Goal: Task Accomplishment & Management: Manage account settings

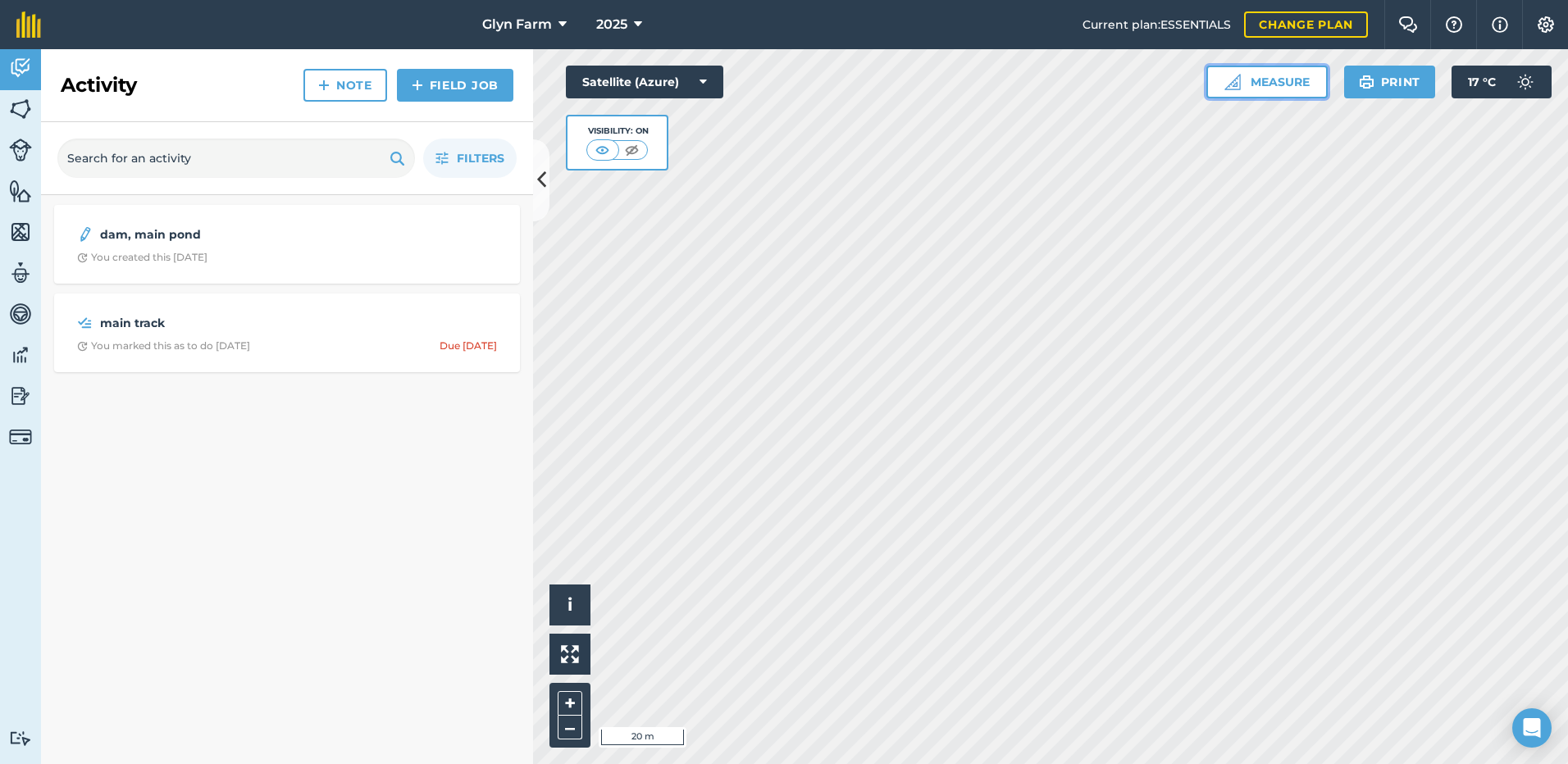
click at [1270, 83] on button "Measure" at bounding box center [1267, 82] width 122 height 33
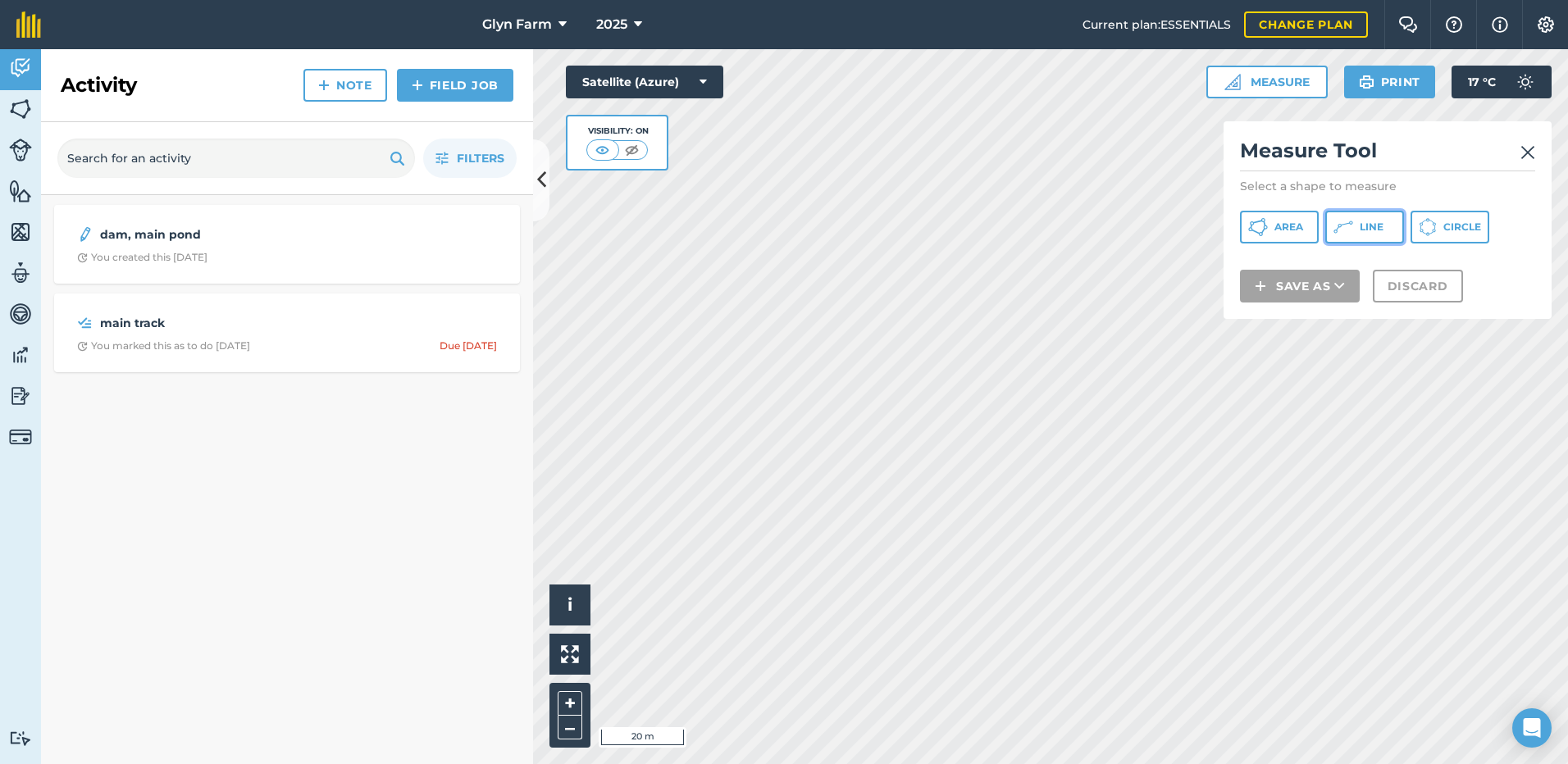
click at [1252, 225] on icon at bounding box center [1251, 226] width 2 height 4
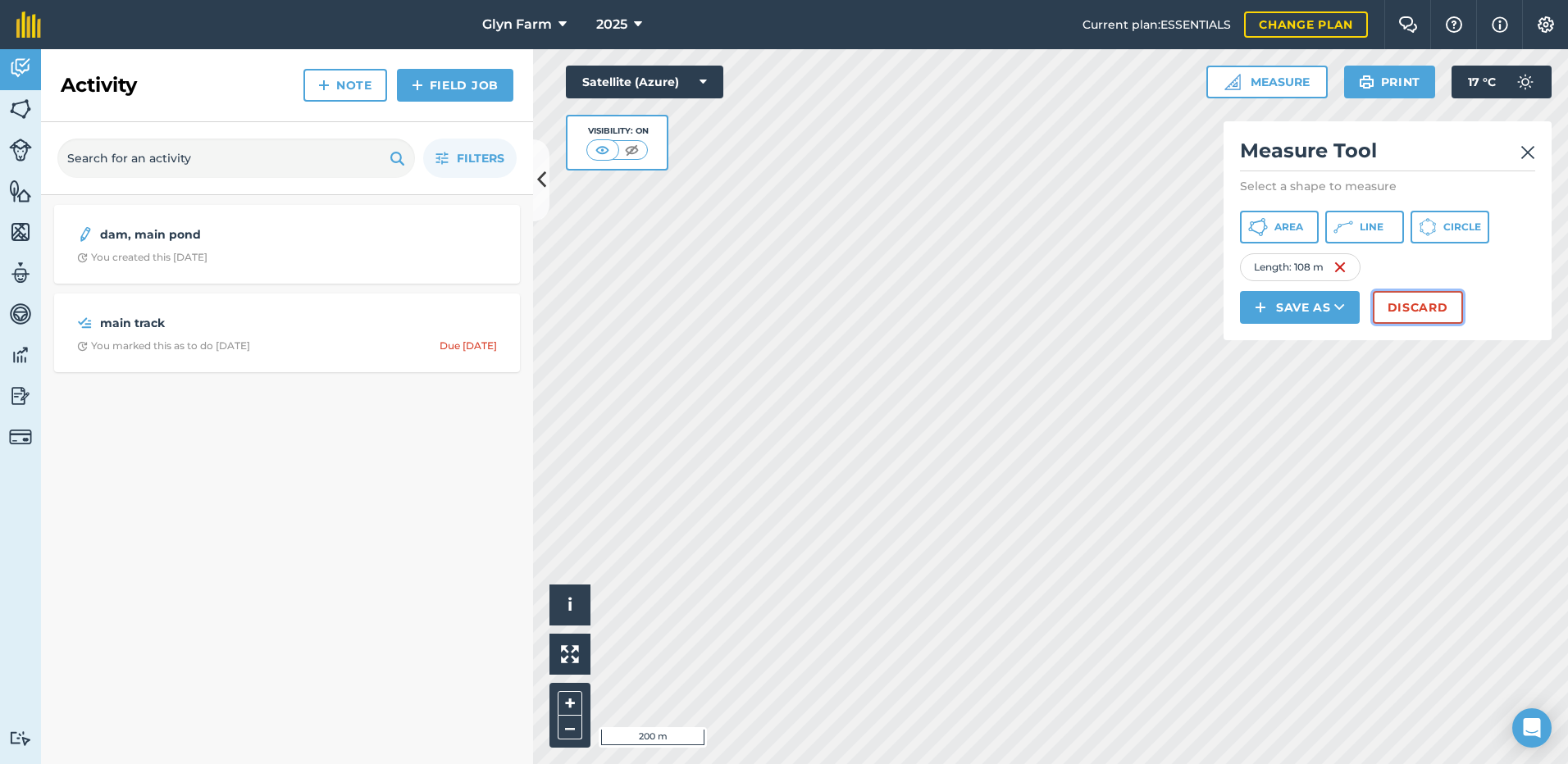
drag, startPoint x: 1230, startPoint y: 266, endPoint x: 1421, endPoint y: 306, distance: 195.1
click at [1421, 306] on button "Discard" at bounding box center [1418, 307] width 90 height 33
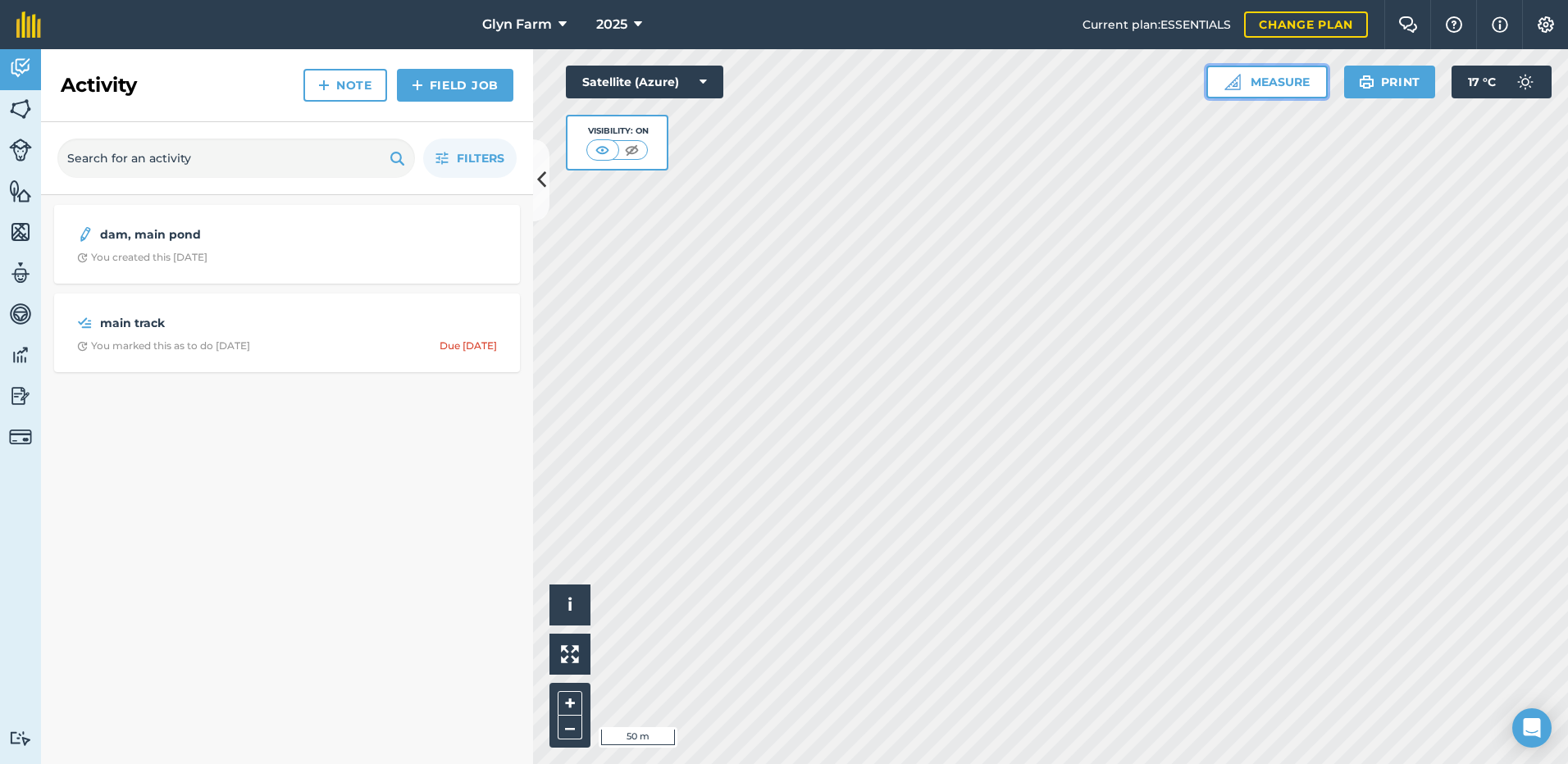
click at [1293, 87] on button "Measure" at bounding box center [1267, 82] width 122 height 33
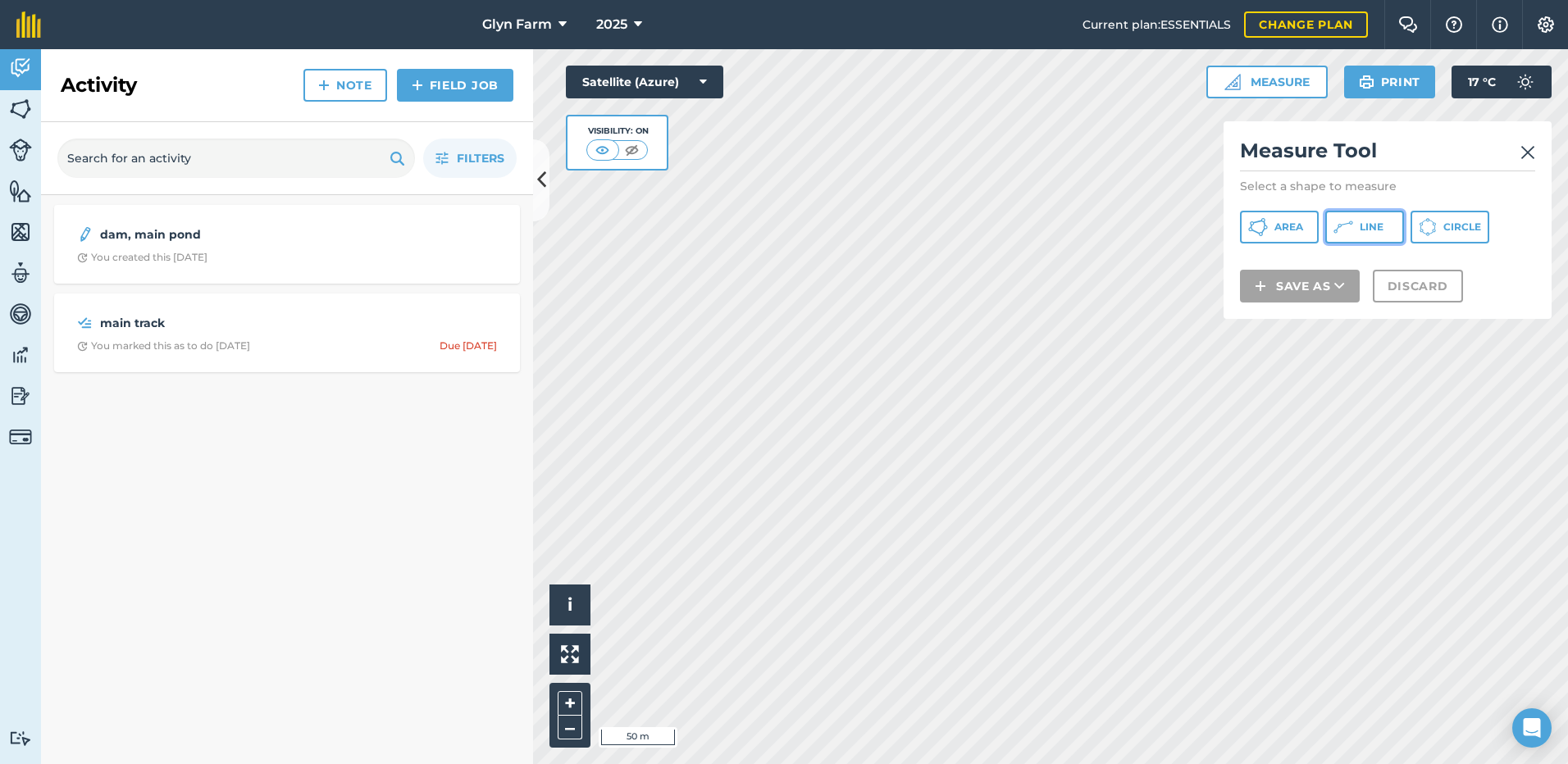
click at [1268, 235] on icon at bounding box center [1258, 226] width 19 height 19
click at [1529, 153] on img at bounding box center [1527, 152] width 15 height 19
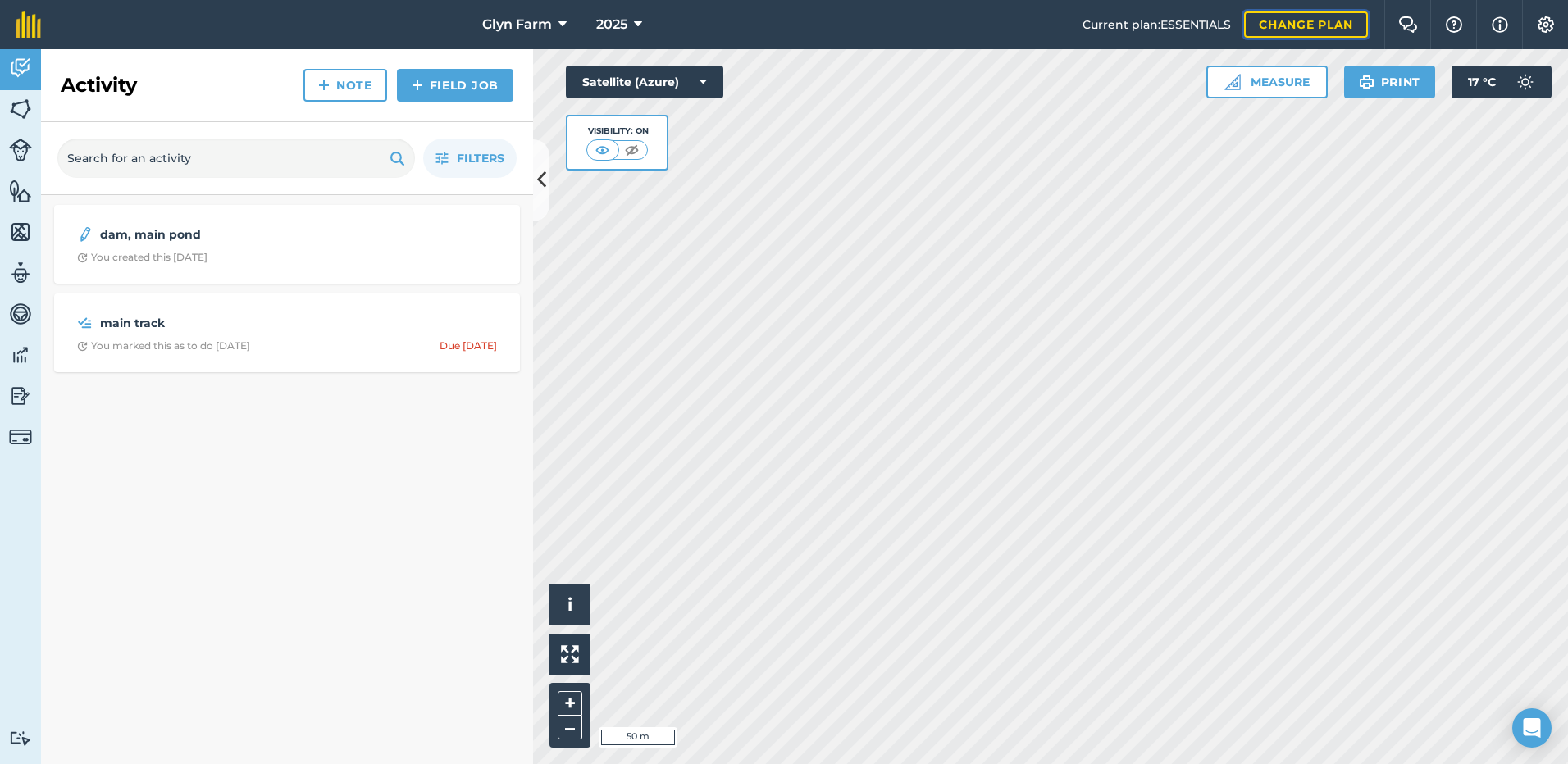
click at [1290, 20] on link "Change plan" at bounding box center [1306, 24] width 124 height 27
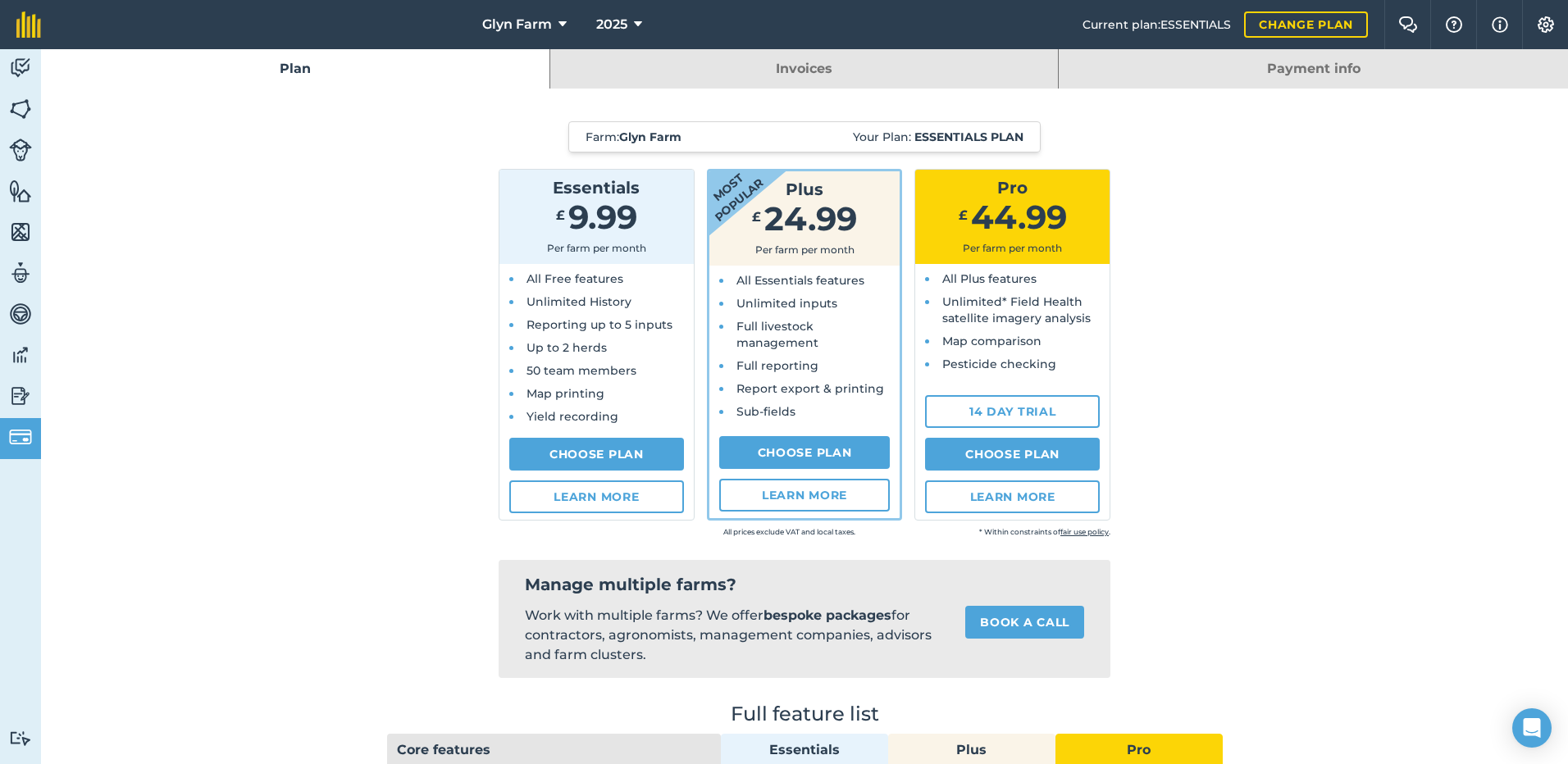
click at [960, 135] on strong "Essentials plan" at bounding box center [969, 137] width 109 height 15
click at [1156, 30] on span "Current plan : ESSENTIALS" at bounding box center [1156, 25] width 148 height 18
click at [560, 25] on icon at bounding box center [563, 24] width 8 height 19
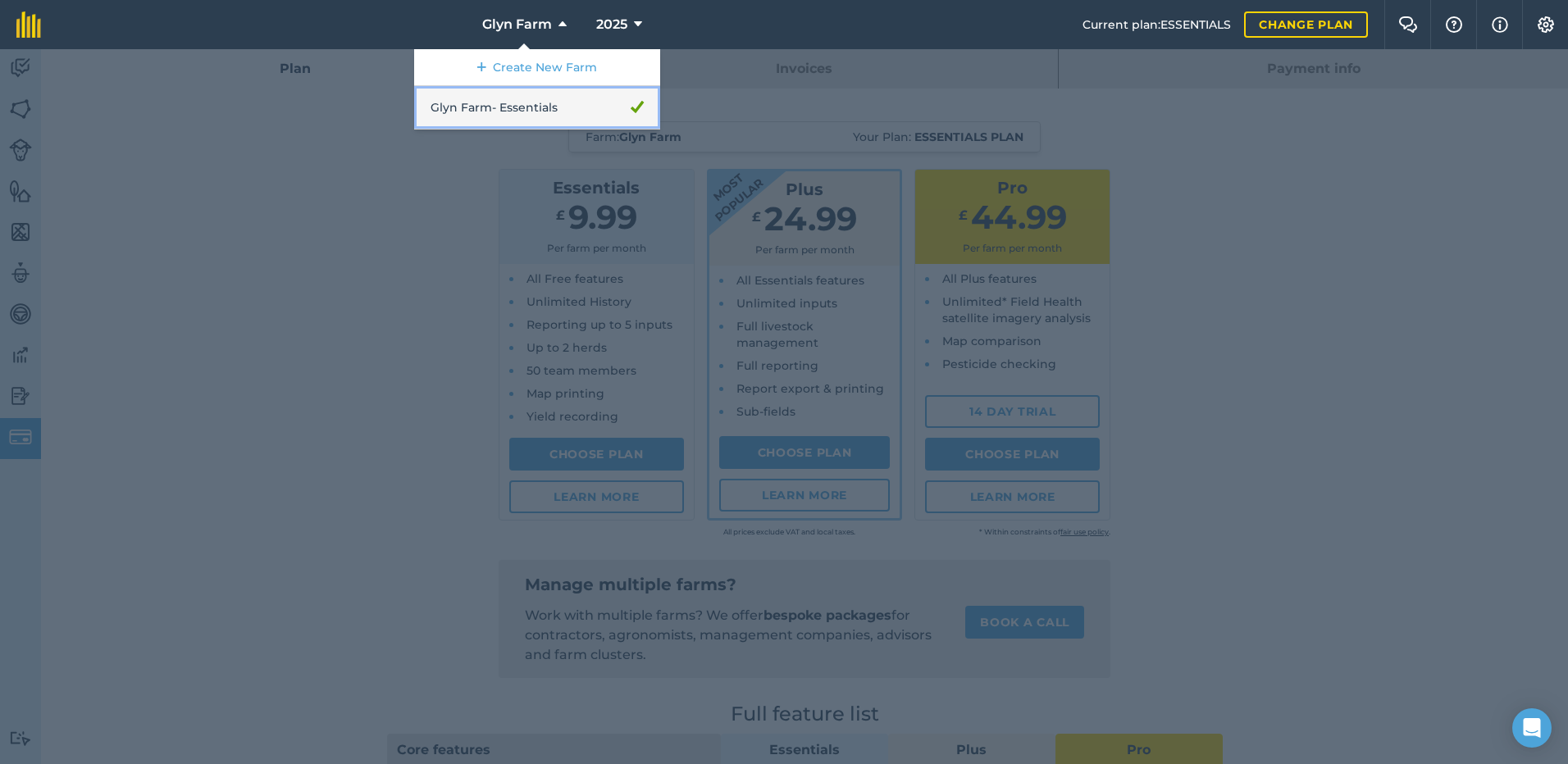
click at [549, 110] on link "Glyn Farm - Essentials" at bounding box center [537, 108] width 246 height 43
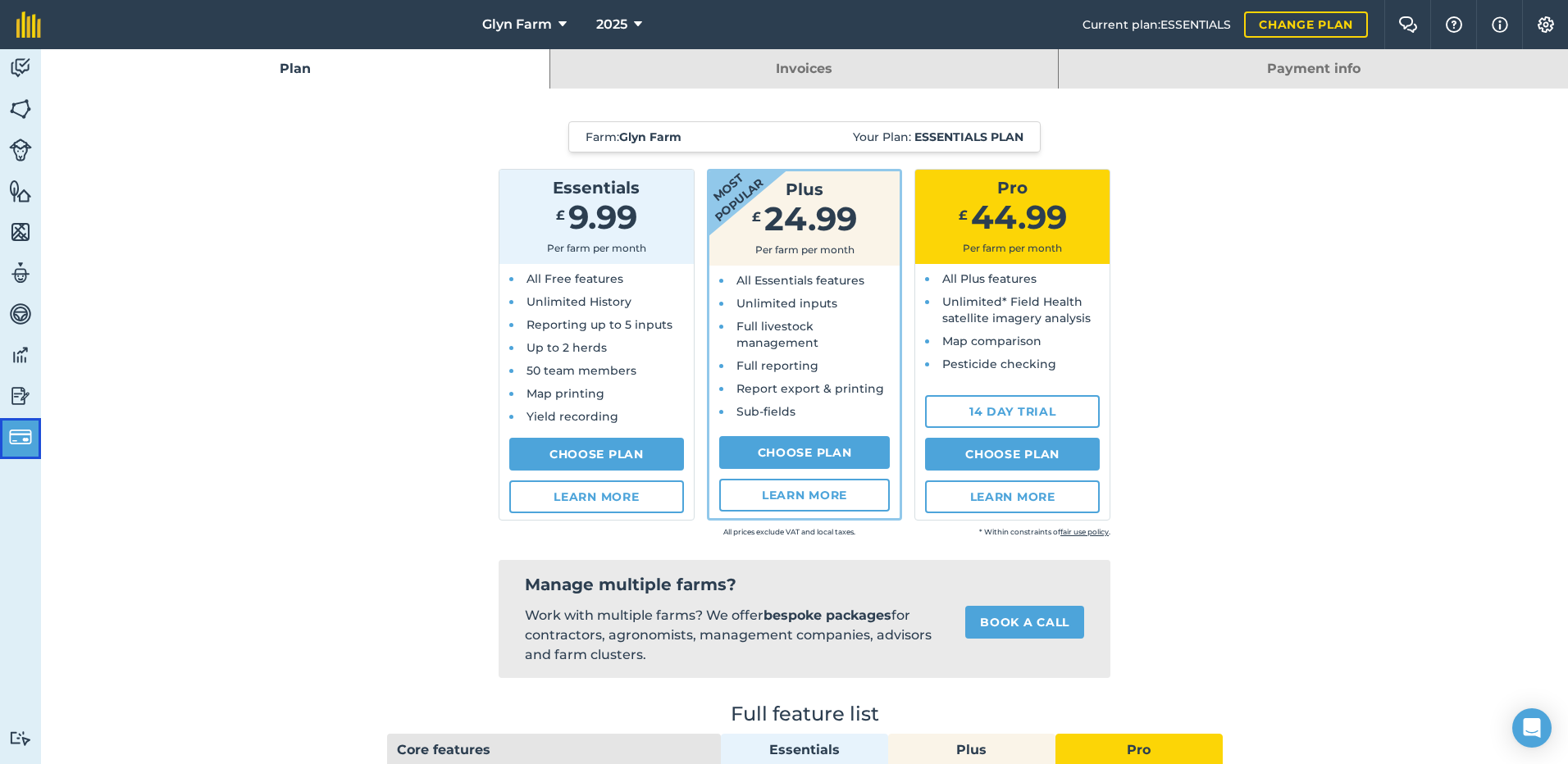
click at [23, 435] on img at bounding box center [20, 436] width 23 height 23
drag, startPoint x: 1335, startPoint y: 68, endPoint x: 1320, endPoint y: 77, distance: 17.5
click at [1334, 67] on link "Payment info" at bounding box center [1313, 68] width 509 height 40
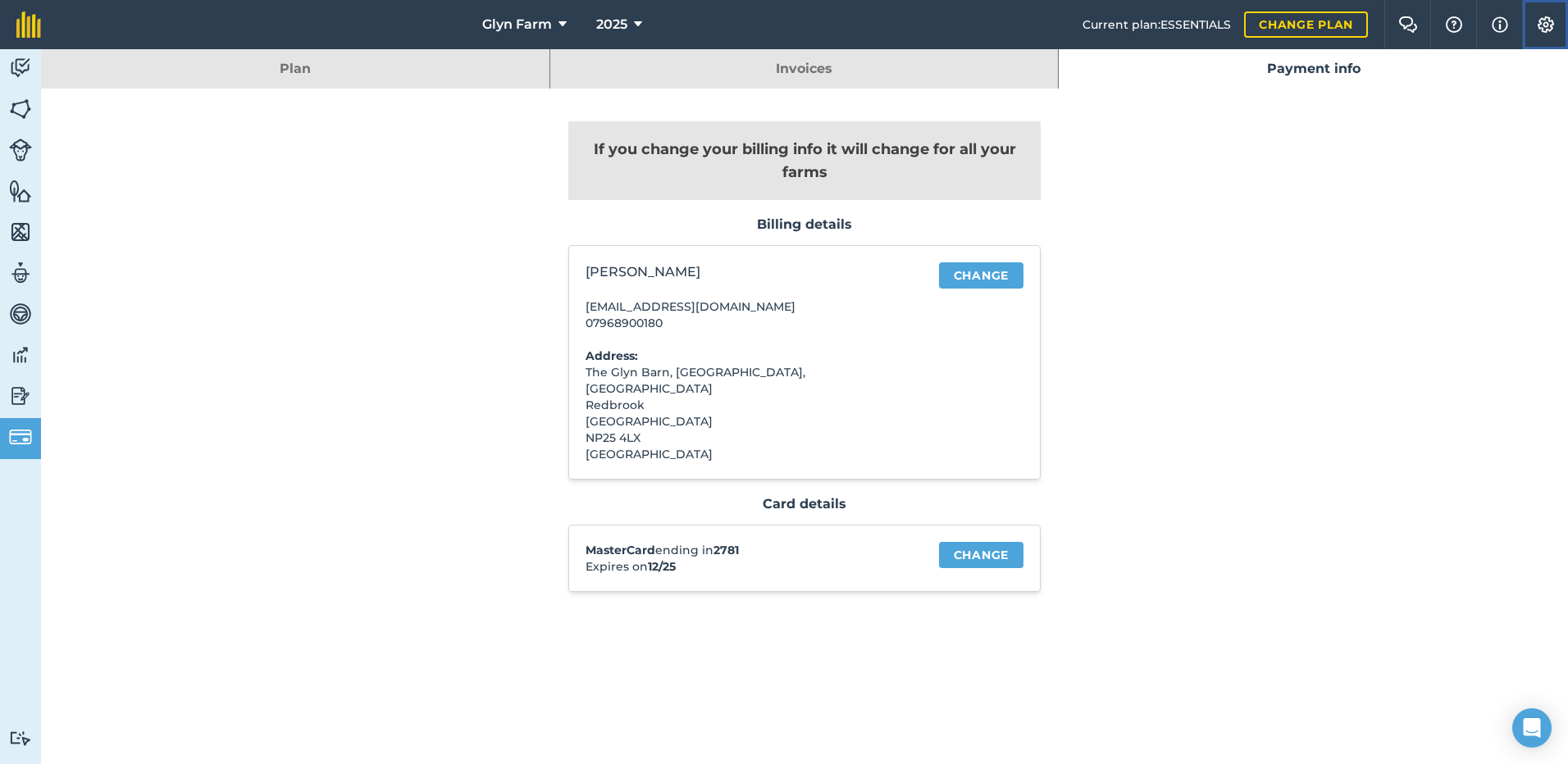
click at [1543, 27] on img at bounding box center [1545, 25] width 19 height 17
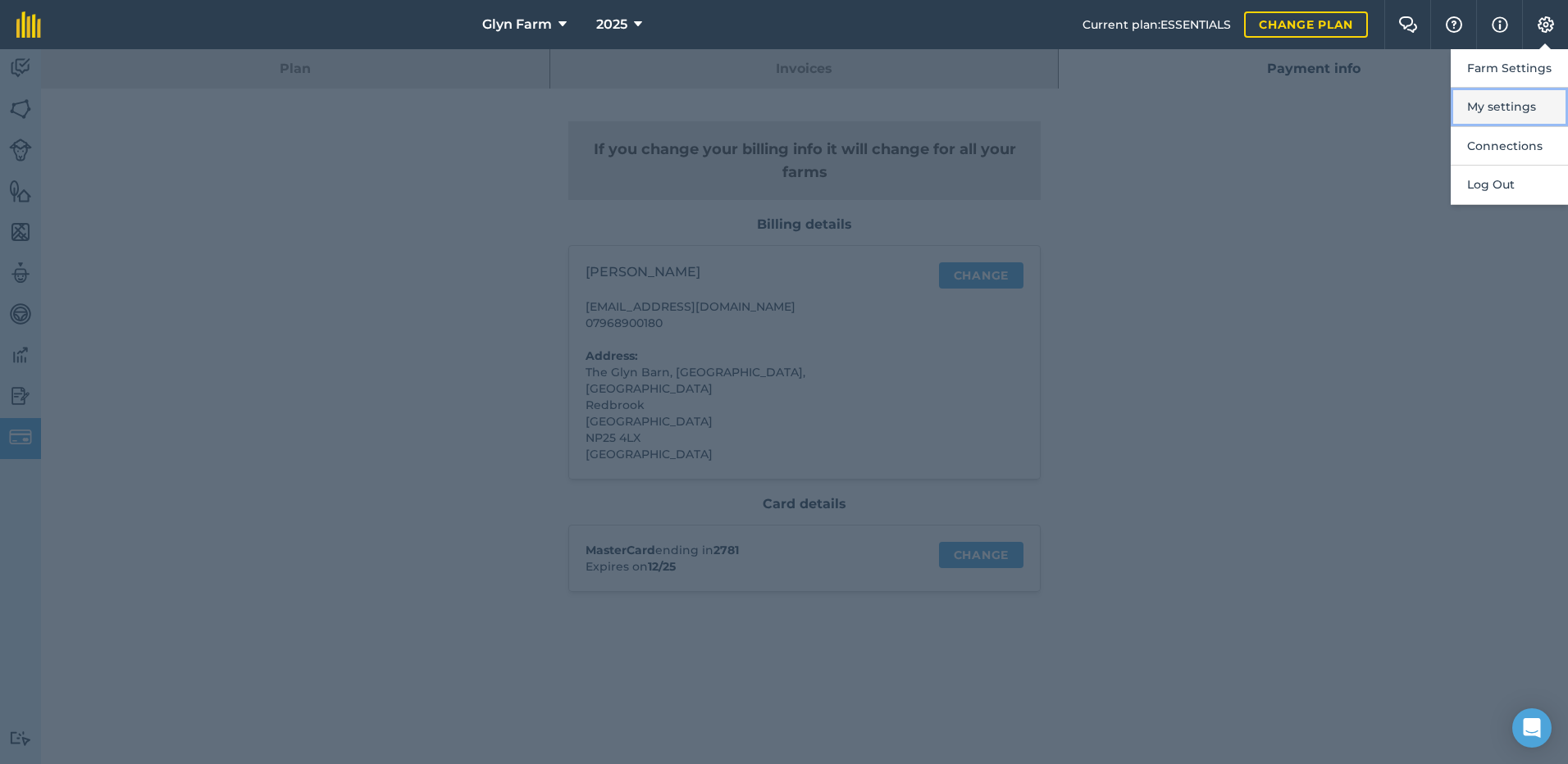
click at [1494, 110] on button "My settings" at bounding box center [1509, 107] width 117 height 39
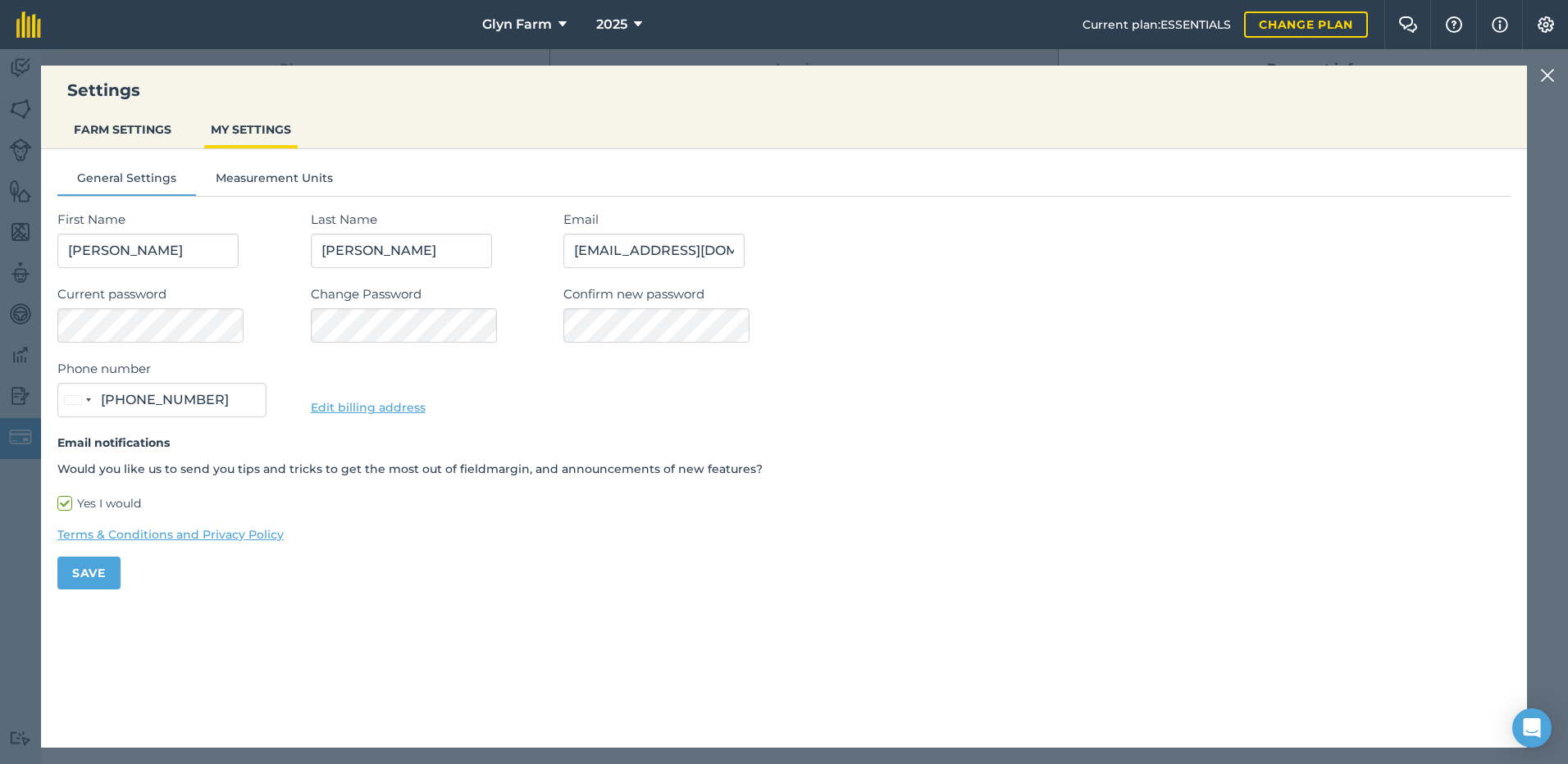
type input "07968 900180"
click at [1456, 17] on img at bounding box center [1454, 25] width 19 height 17
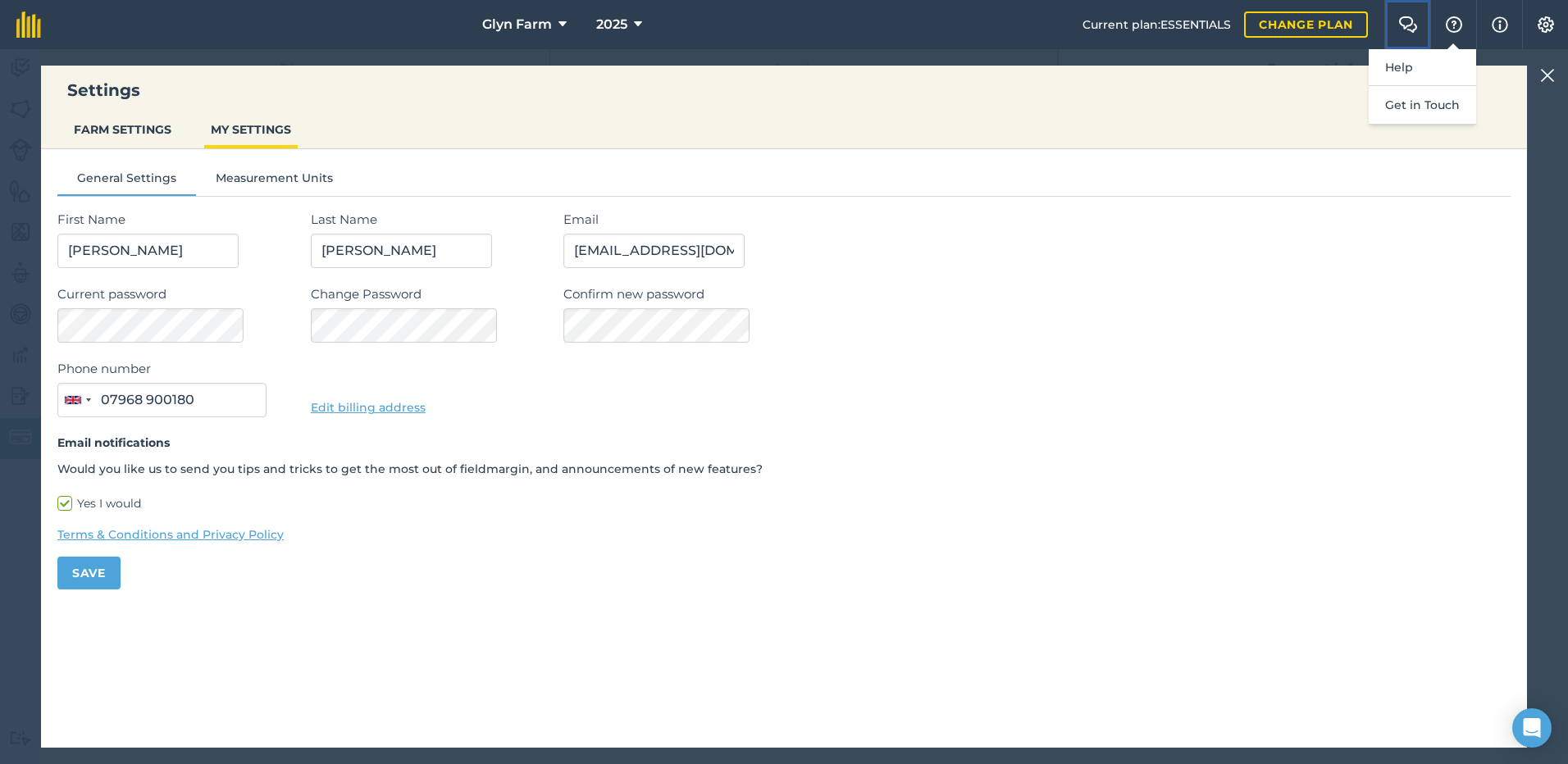
click at [1408, 18] on img at bounding box center [1408, 25] width 19 height 17
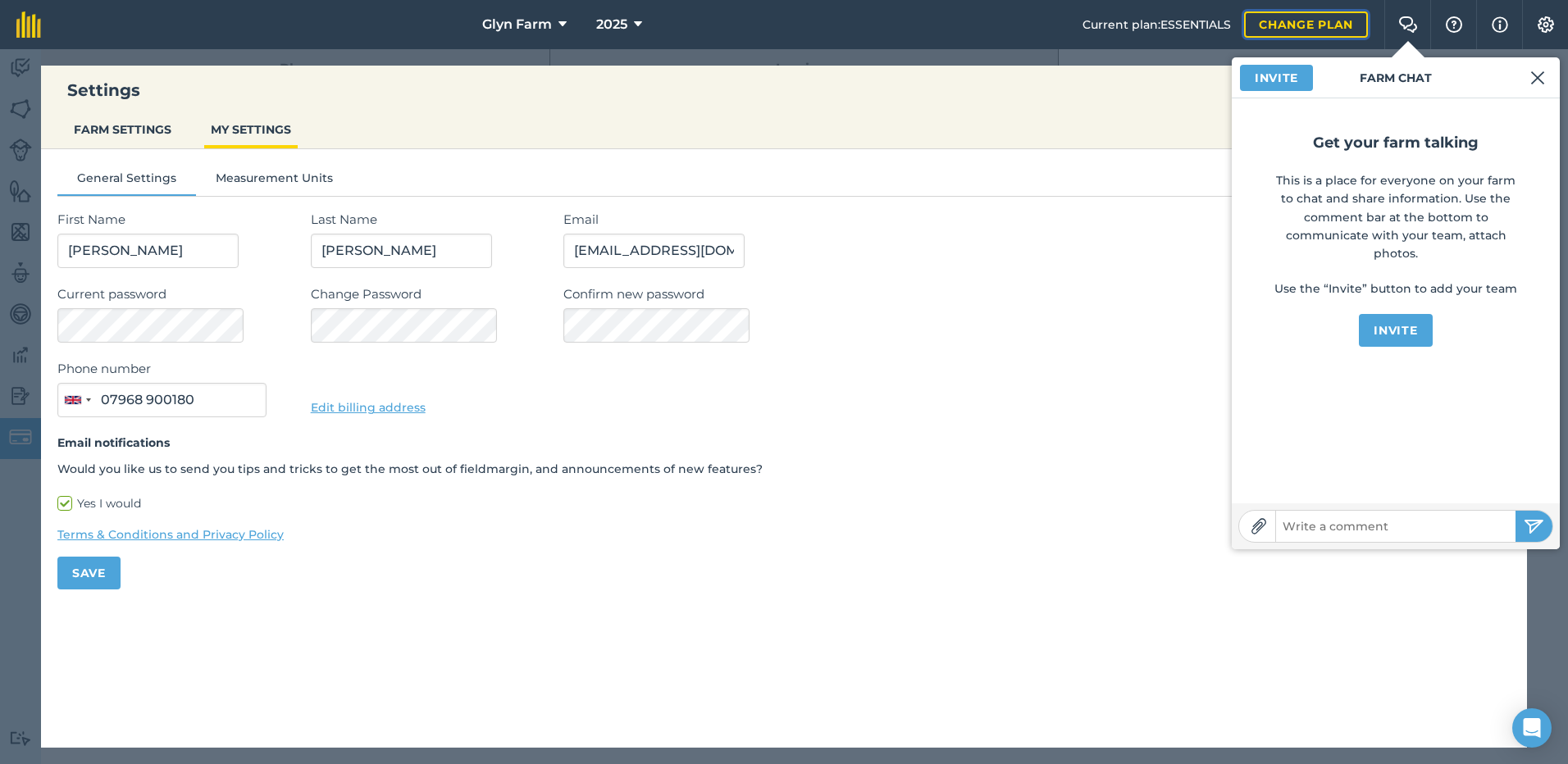
click at [1279, 29] on link "Change plan" at bounding box center [1306, 24] width 124 height 27
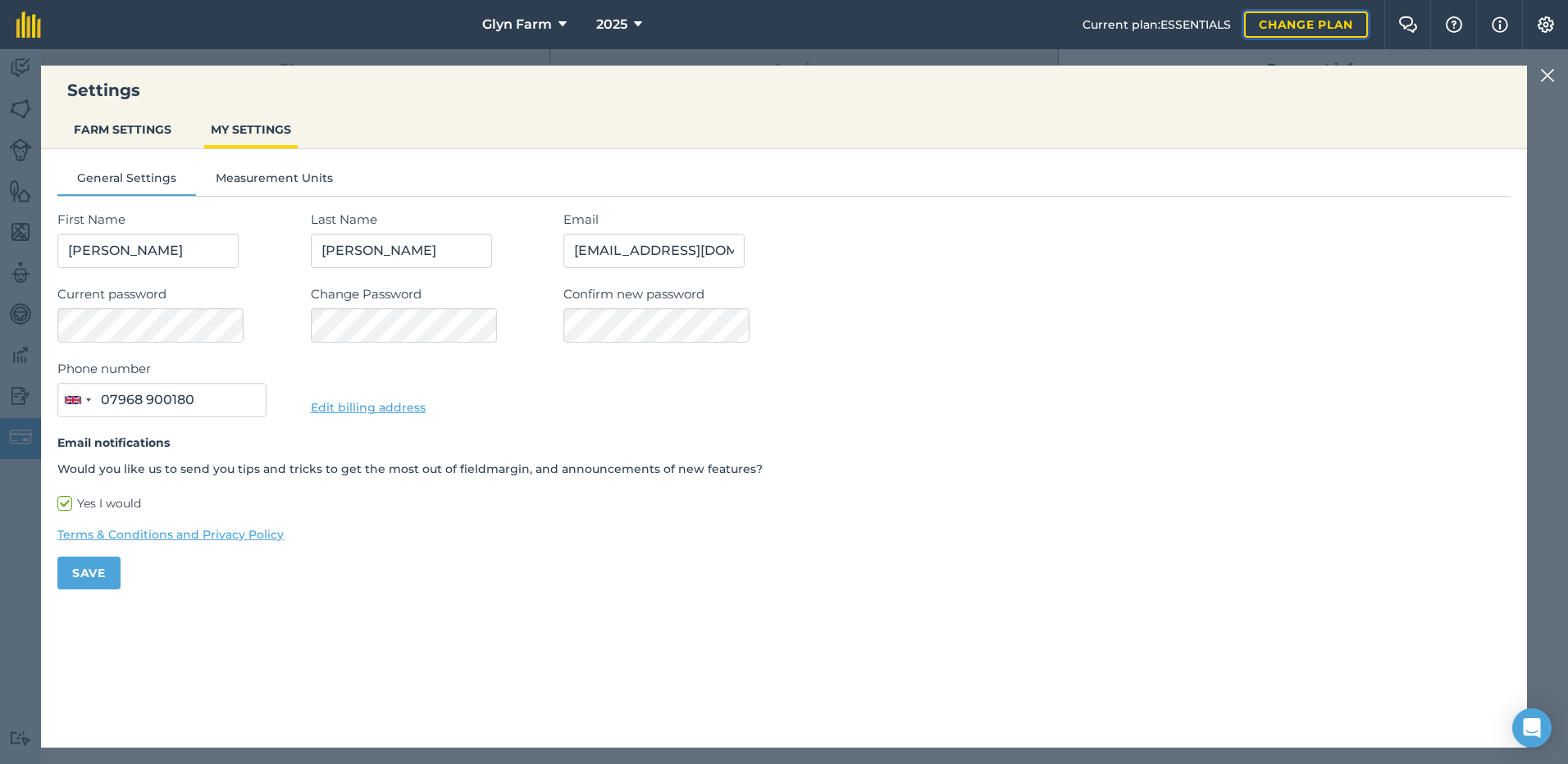
click at [1279, 29] on link "Change plan" at bounding box center [1306, 24] width 124 height 27
click at [1281, 23] on link "Change plan" at bounding box center [1306, 24] width 124 height 27
click at [634, 21] on icon at bounding box center [638, 24] width 8 height 19
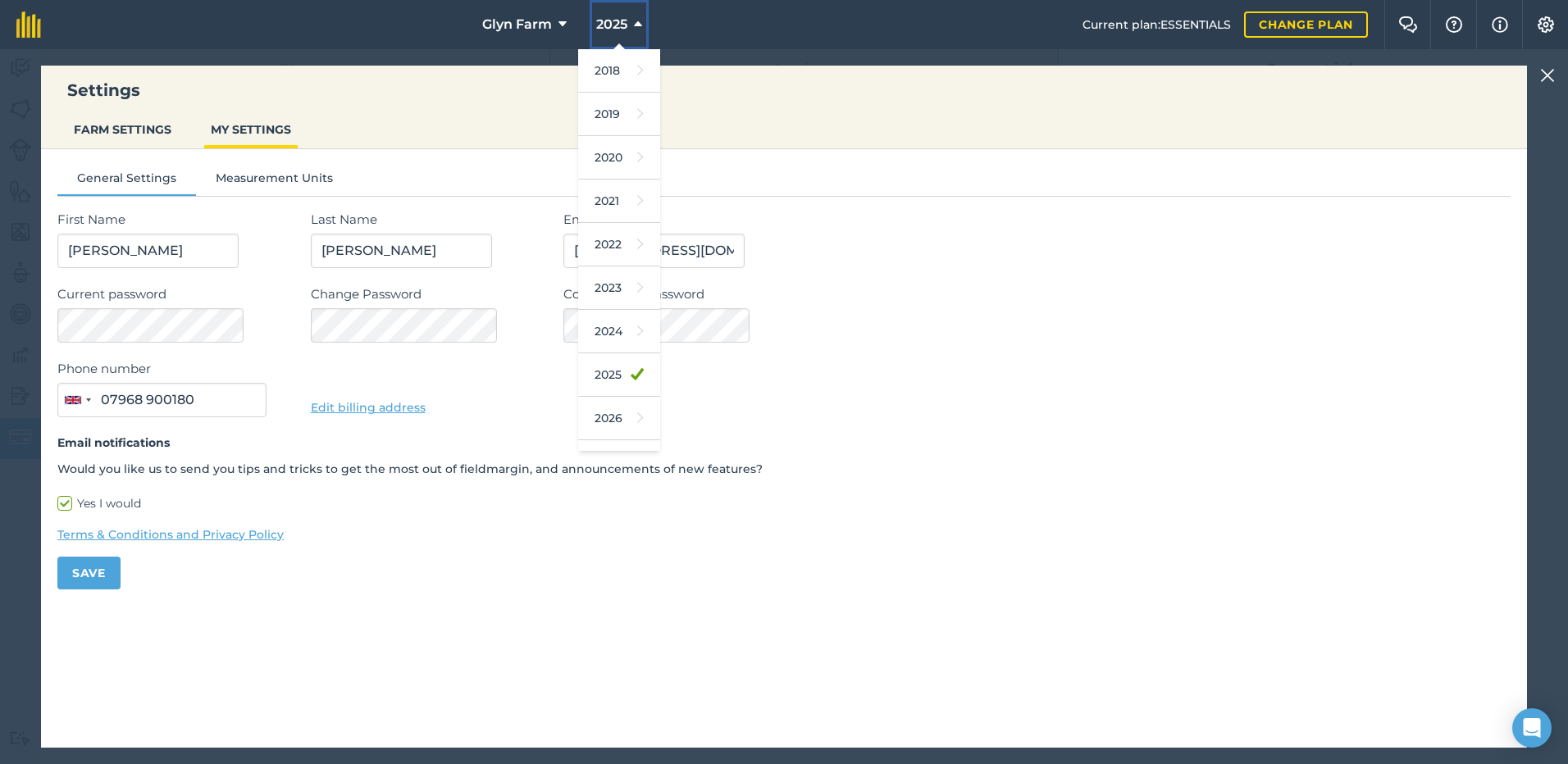
click at [634, 22] on icon at bounding box center [638, 24] width 8 height 19
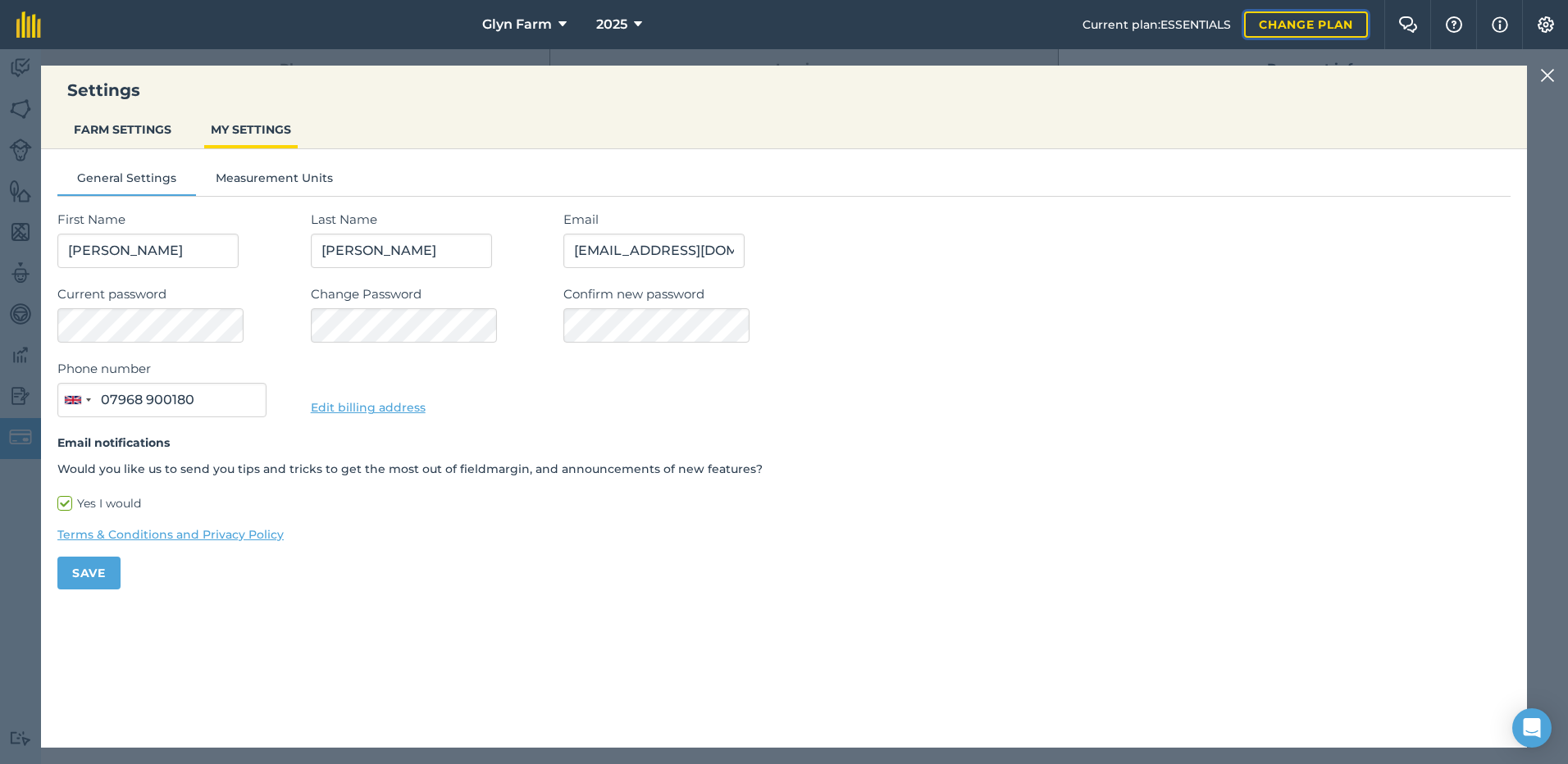
click at [1325, 25] on link "Change plan" at bounding box center [1306, 24] width 124 height 27
click at [307, 519] on form "First Name [PERSON_NAME] Name [PERSON_NAME] Email [EMAIL_ADDRESS][DOMAIN_NAME] …" at bounding box center [784, 399] width 1453 height 379
click at [1547, 71] on img at bounding box center [1548, 75] width 15 height 19
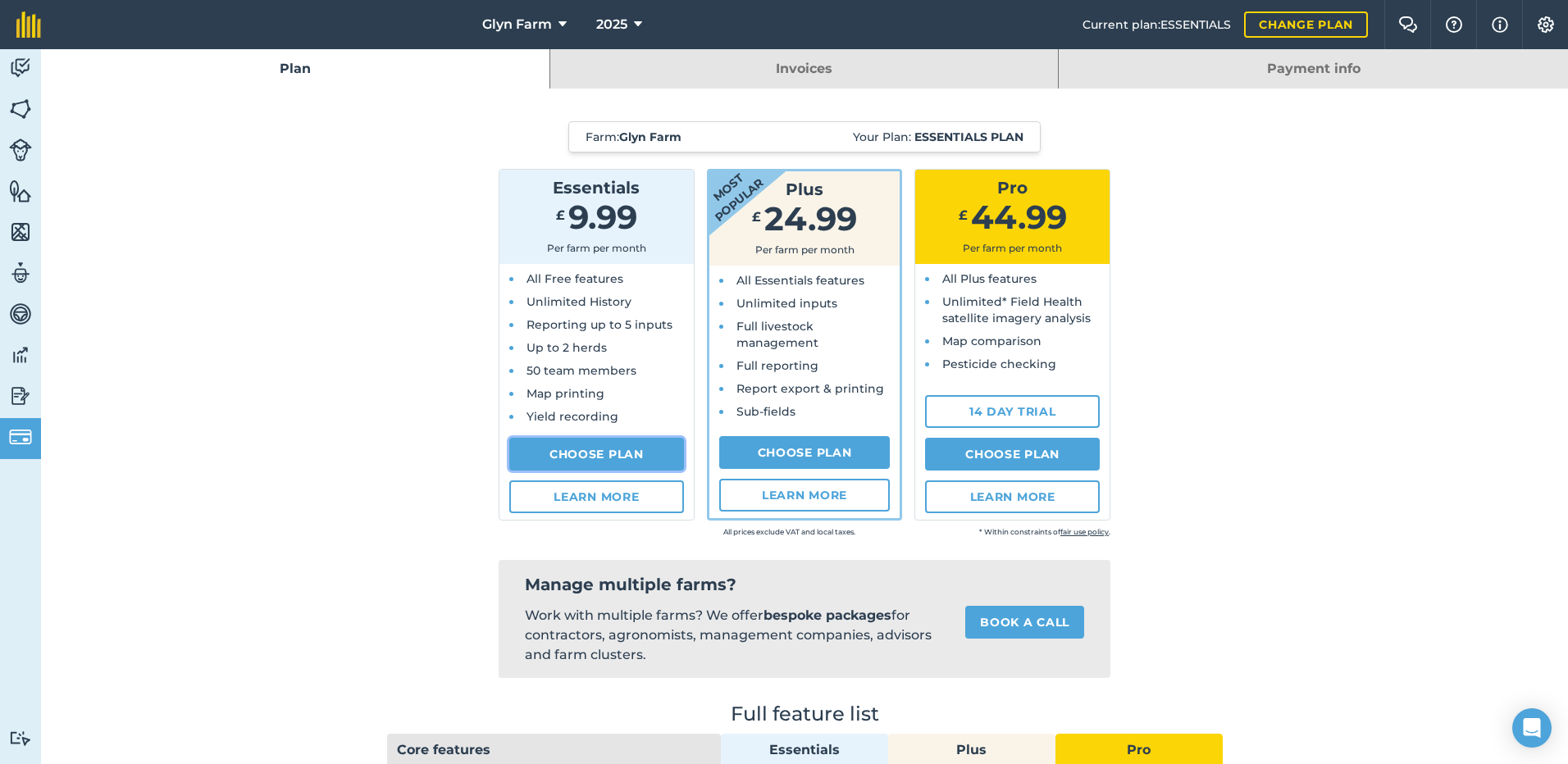
click at [597, 454] on link "Choose Plan" at bounding box center [597, 455] width 175 height 33
select select "c333f8ae-3c08-4337-b93a-84218057e287"
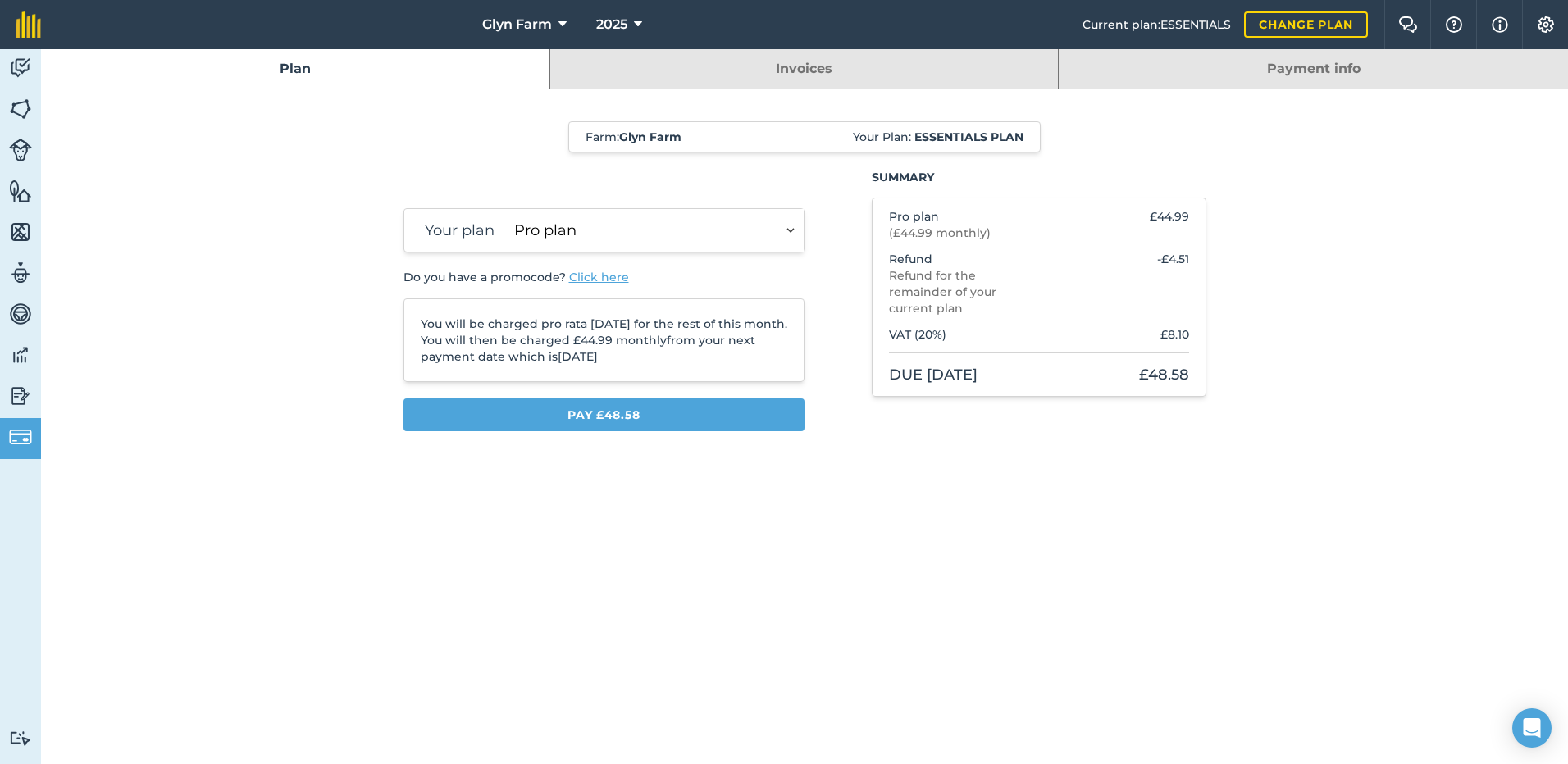
select select "c333f8ae-3c08-4337-b93a-84218057e287"
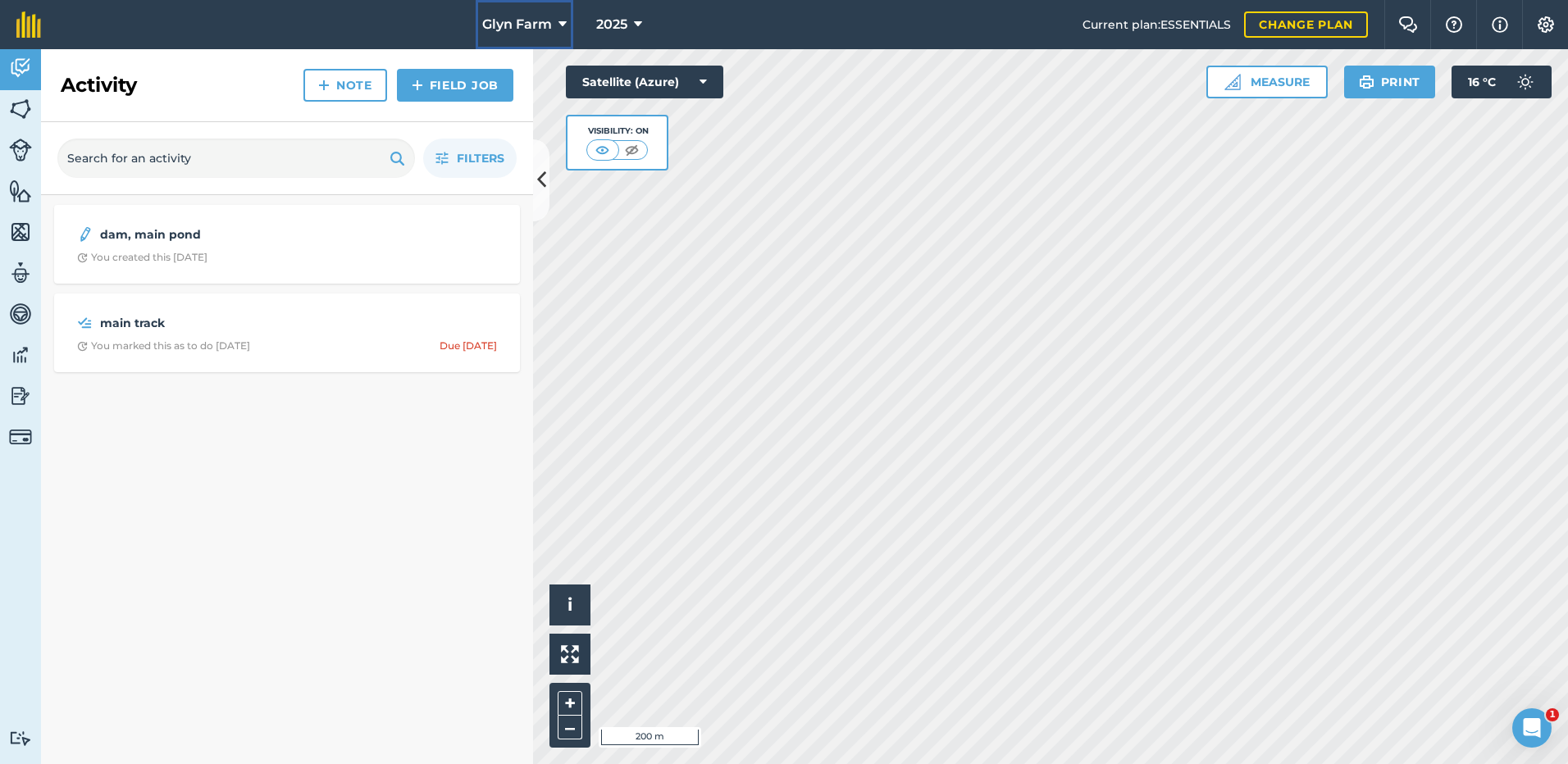
click at [508, 29] on span "Glyn Farm" at bounding box center [517, 24] width 70 height 19
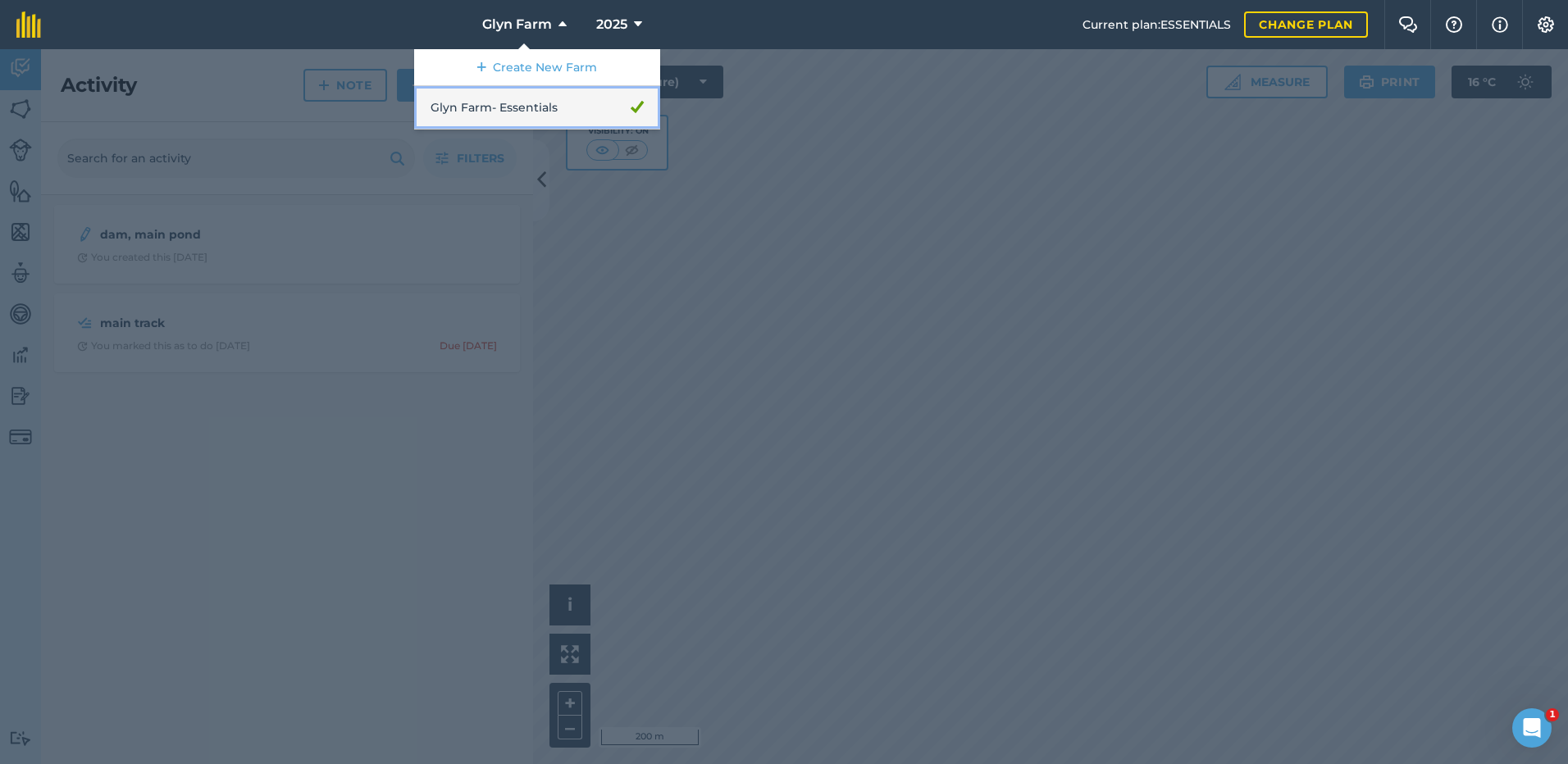
click at [462, 107] on link "Glyn Farm - Essentials" at bounding box center [537, 108] width 246 height 43
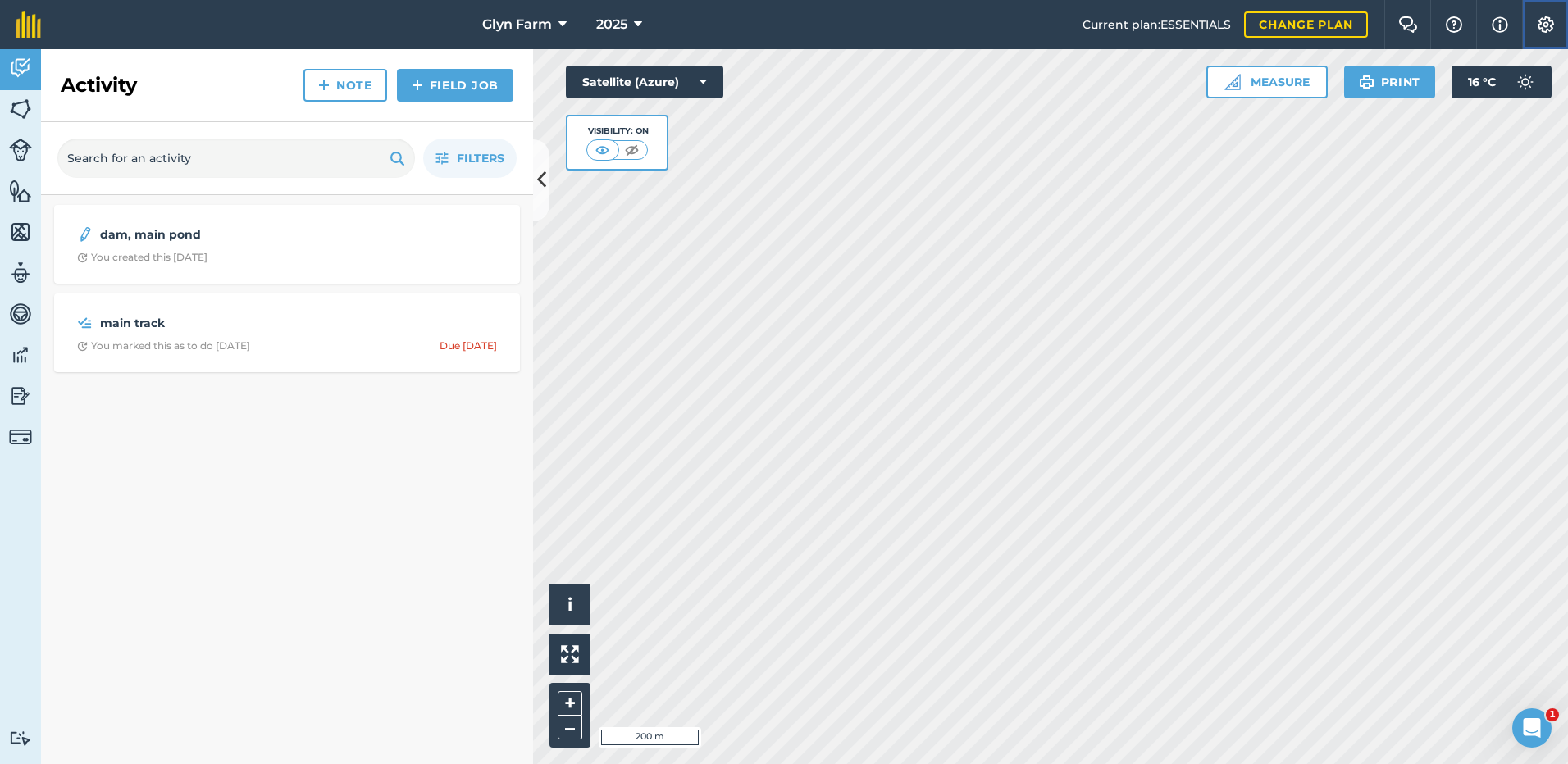
click at [1539, 26] on img at bounding box center [1545, 25] width 19 height 17
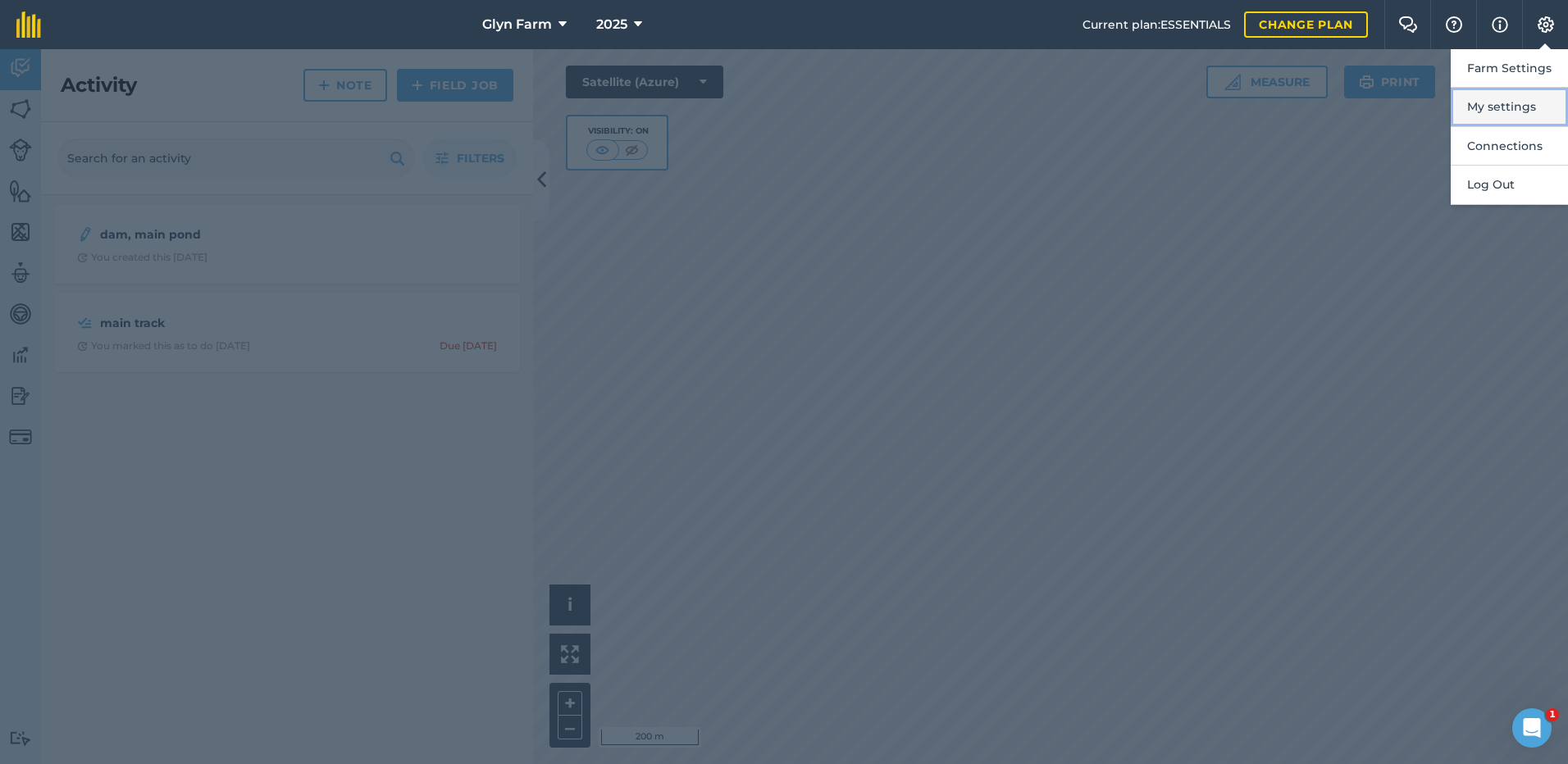
click at [1493, 112] on button "My settings" at bounding box center [1509, 107] width 117 height 39
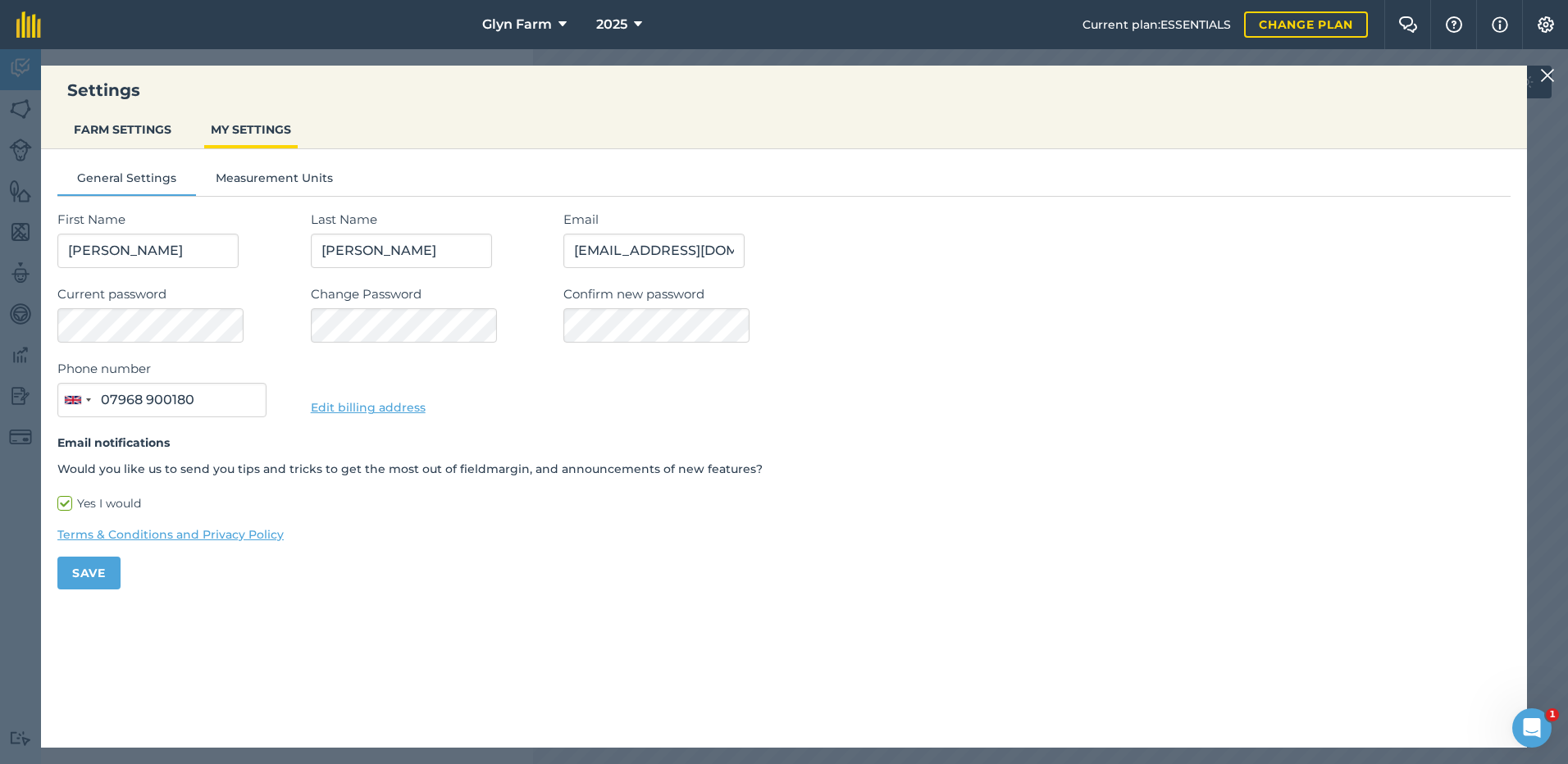
click at [1545, 67] on img at bounding box center [1548, 75] width 15 height 19
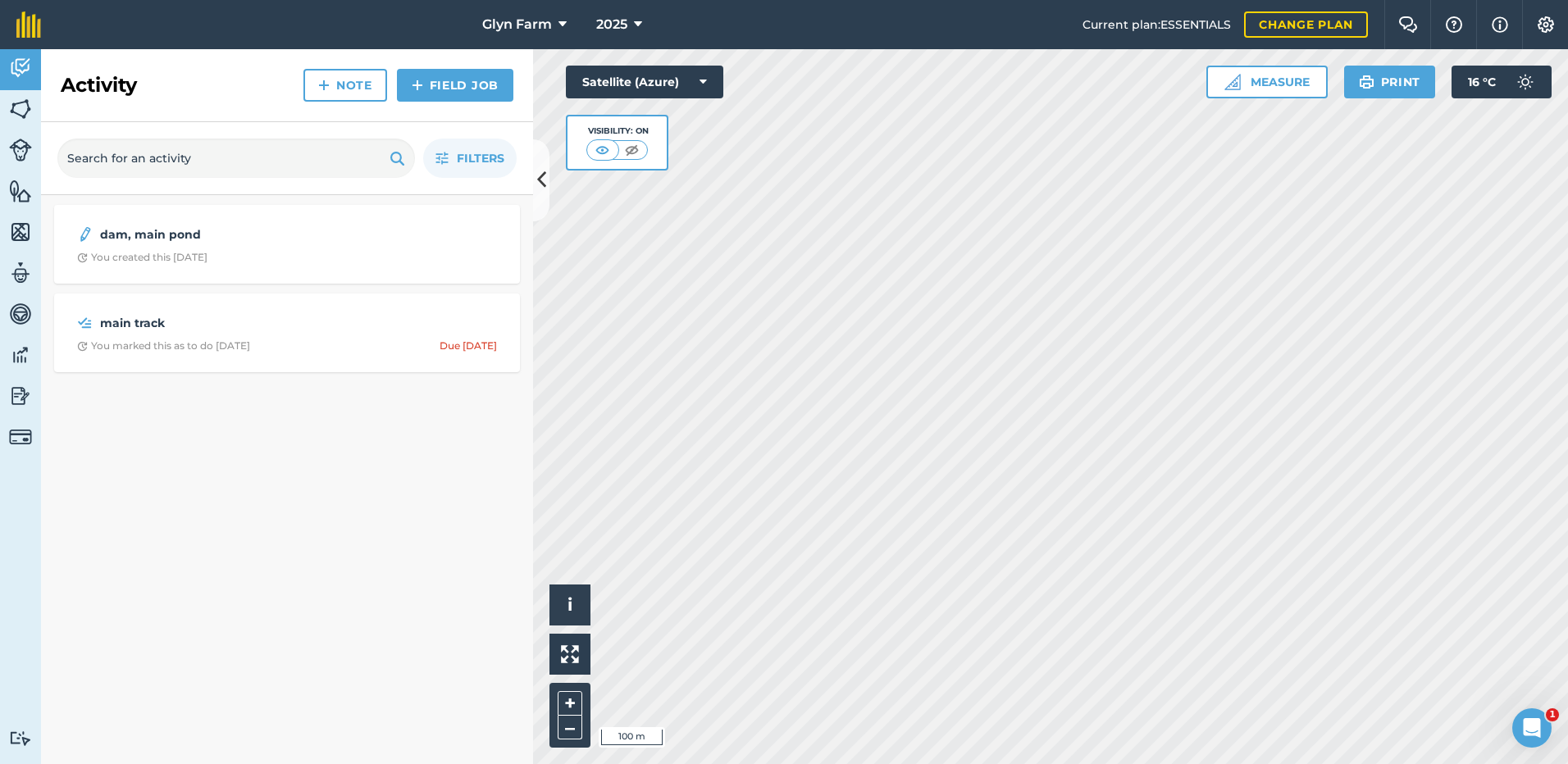
drag, startPoint x: 334, startPoint y: 412, endPoint x: 238, endPoint y: 517, distance: 142.3
click at [249, 515] on div "dam, main pond You created this 5 months ago main track You marked this as to d…" at bounding box center [287, 480] width 492 height 569
click at [29, 439] on img at bounding box center [20, 436] width 23 height 23
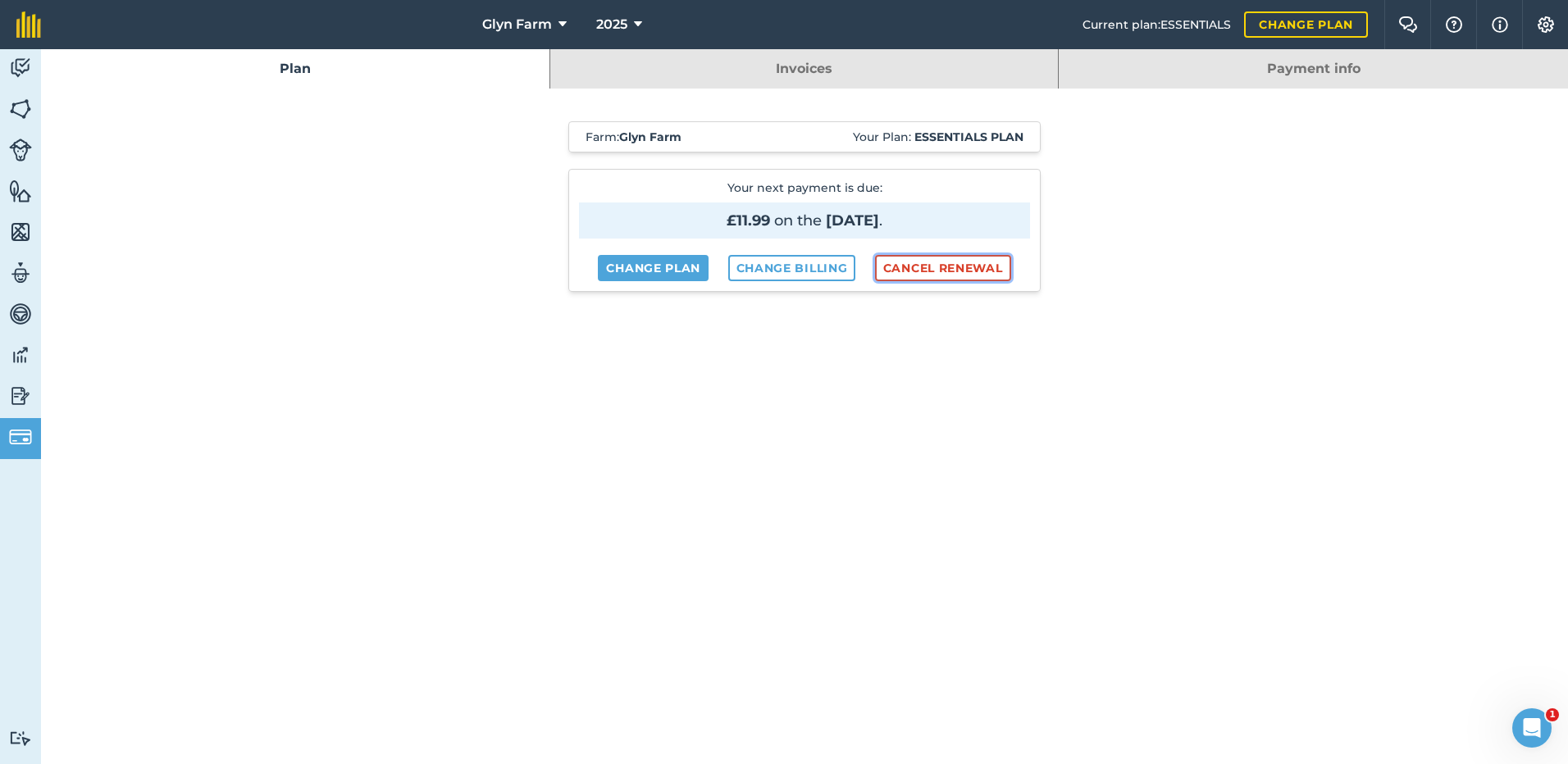
click at [935, 267] on button "Cancel renewal" at bounding box center [943, 268] width 136 height 27
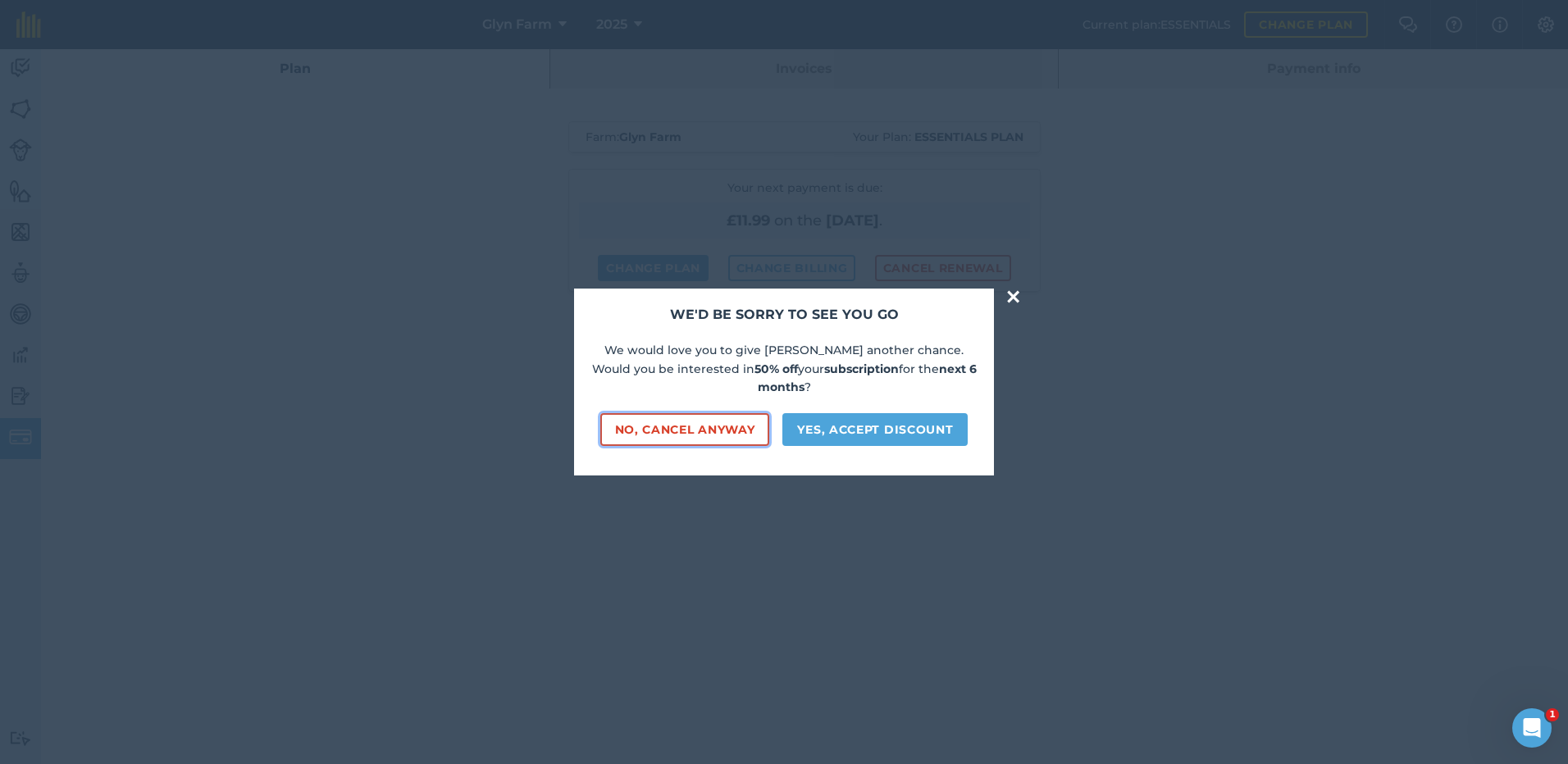
click at [681, 423] on button "No, cancel anyway" at bounding box center [685, 430] width 169 height 33
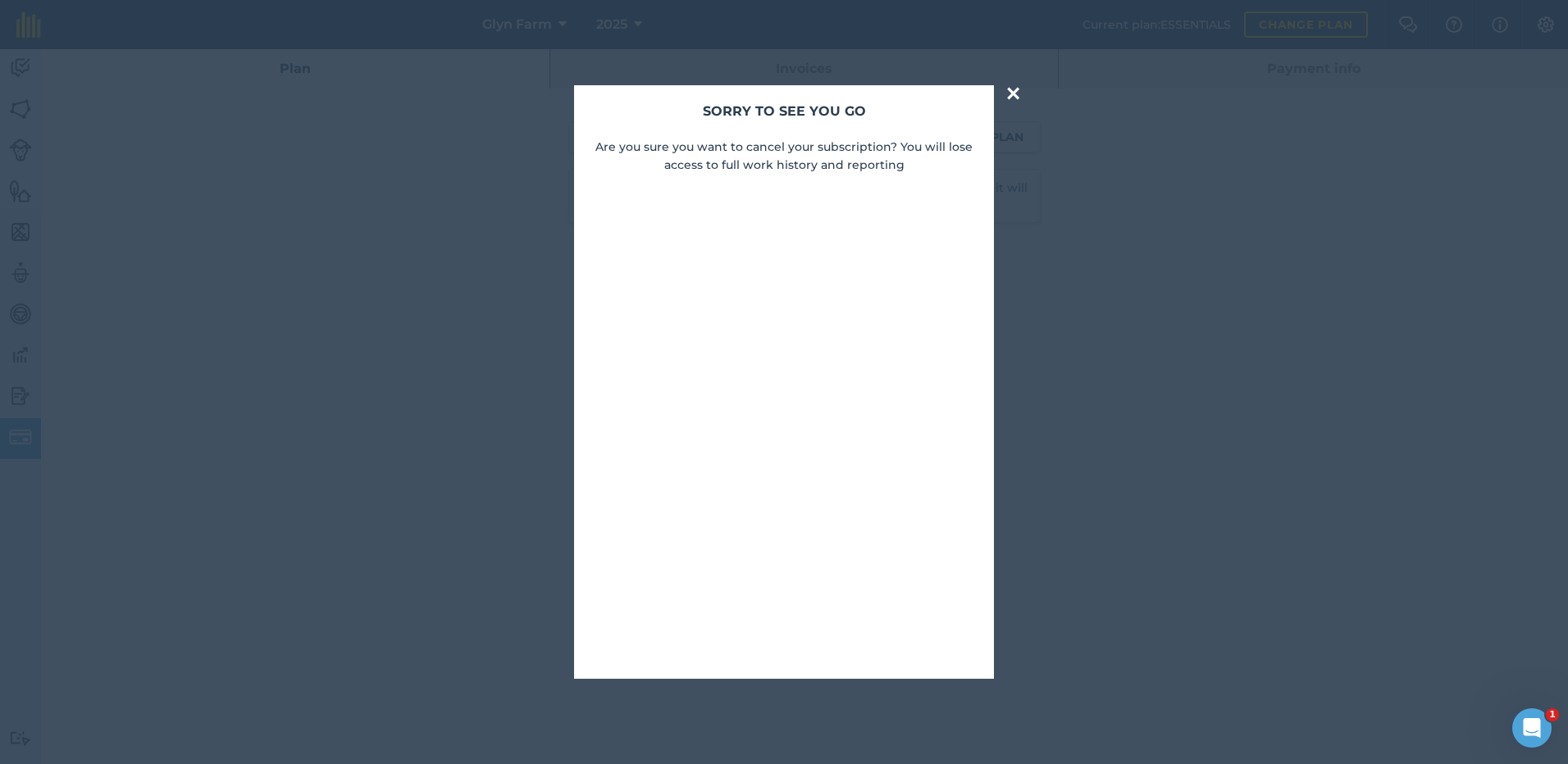
click at [1014, 94] on button "×" at bounding box center [1013, 94] width 18 height 33
